Goal: Information Seeking & Learning: Find specific fact

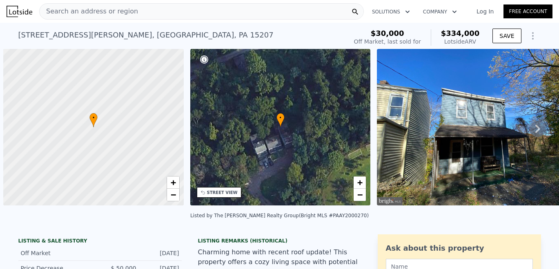
scroll to position [0, 3]
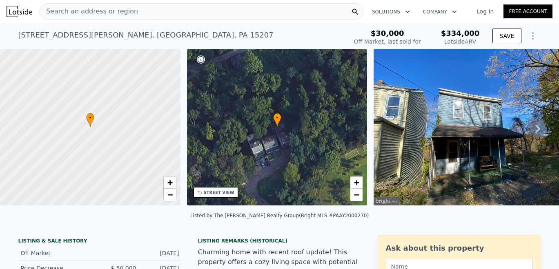
click at [87, 33] on div "[STREET_ADDRESS][PERSON_NAME]" at bounding box center [145, 34] width 255 height 11
click at [94, 35] on div "[STREET_ADDRESS][PERSON_NAME]" at bounding box center [145, 34] width 255 height 11
click at [85, 35] on div "[STREET_ADDRESS][PERSON_NAME]" at bounding box center [145, 34] width 255 height 11
click at [37, 35] on div "[STREET_ADDRESS][PERSON_NAME]" at bounding box center [145, 34] width 255 height 11
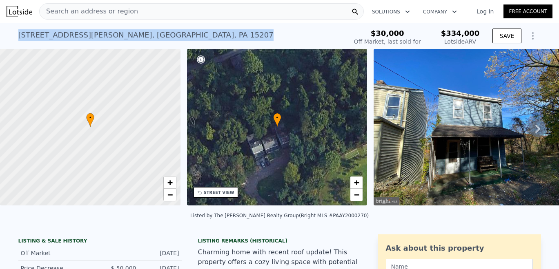
drag, startPoint x: 19, startPoint y: 36, endPoint x: 136, endPoint y: 34, distance: 116.7
click at [136, 34] on div "[STREET_ADDRESS][PERSON_NAME] No sales on record (~ARV $334k )" at bounding box center [181, 37] width 326 height 23
copy div "[STREET_ADDRESS][PERSON_NAME]"
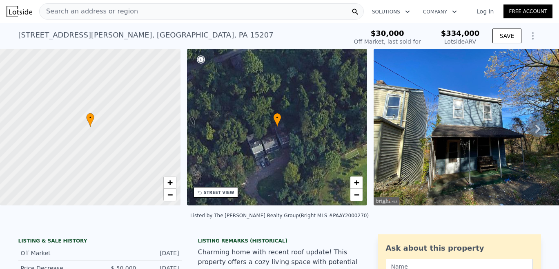
click at [124, 8] on span "Search an address or region" at bounding box center [89, 12] width 98 height 10
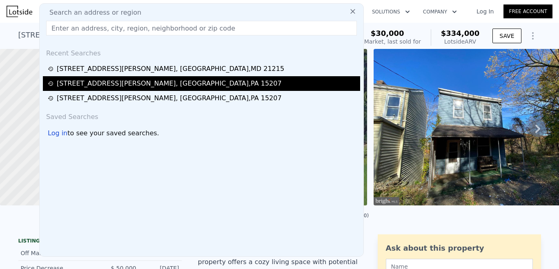
click at [109, 87] on div "[STREET_ADDRESS][PERSON_NAME]" at bounding box center [169, 84] width 225 height 10
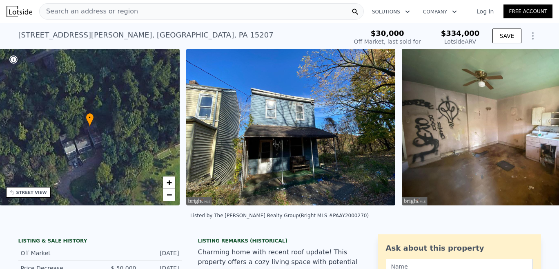
scroll to position [0, 190]
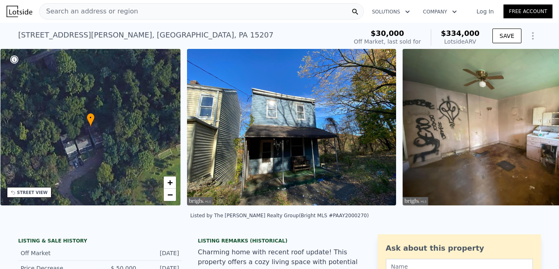
click at [257, 90] on img at bounding box center [291, 127] width 209 height 157
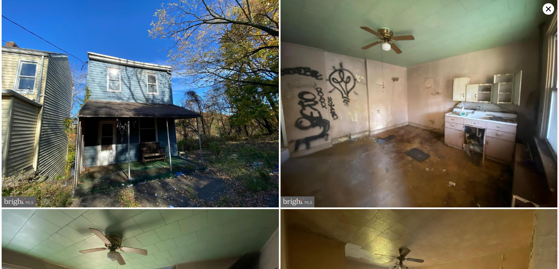
type input "$ 257,119"
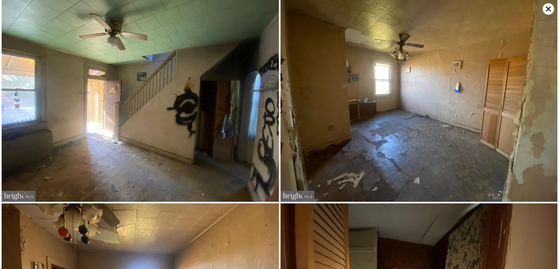
scroll to position [209, 0]
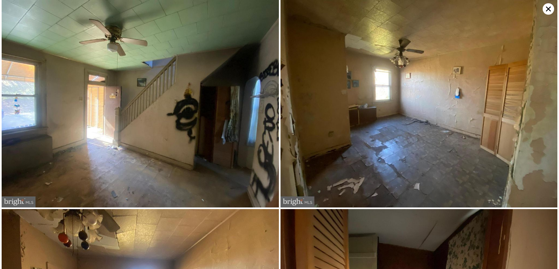
click at [401, 115] on img at bounding box center [418, 104] width 277 height 208
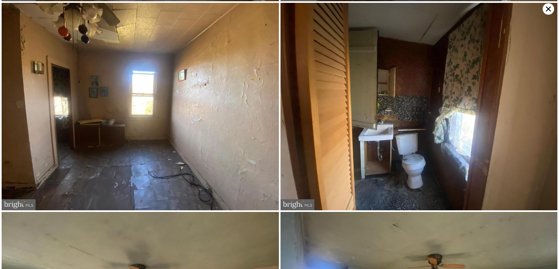
scroll to position [419, 0]
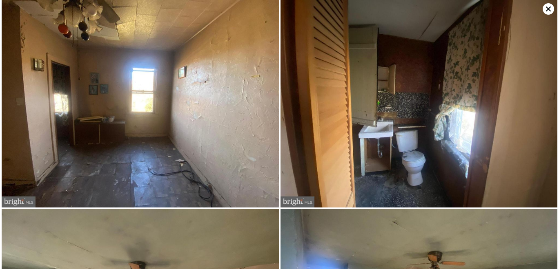
click at [182, 141] on img at bounding box center [140, 104] width 277 height 208
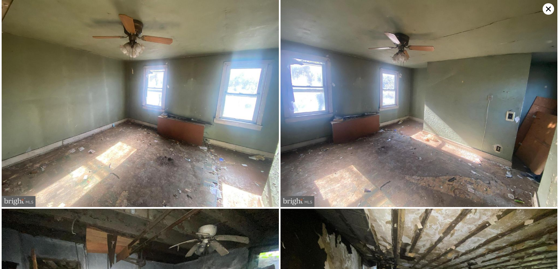
scroll to position [837, 0]
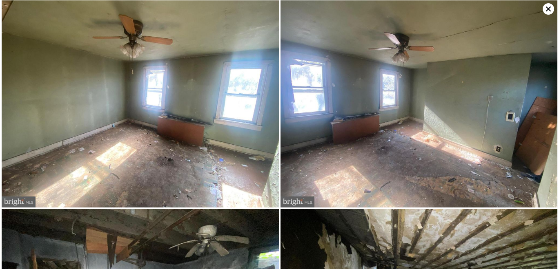
click at [213, 144] on img at bounding box center [140, 104] width 277 height 208
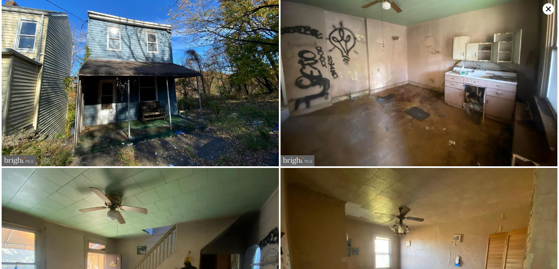
scroll to position [0, 0]
